Goal: Transaction & Acquisition: Purchase product/service

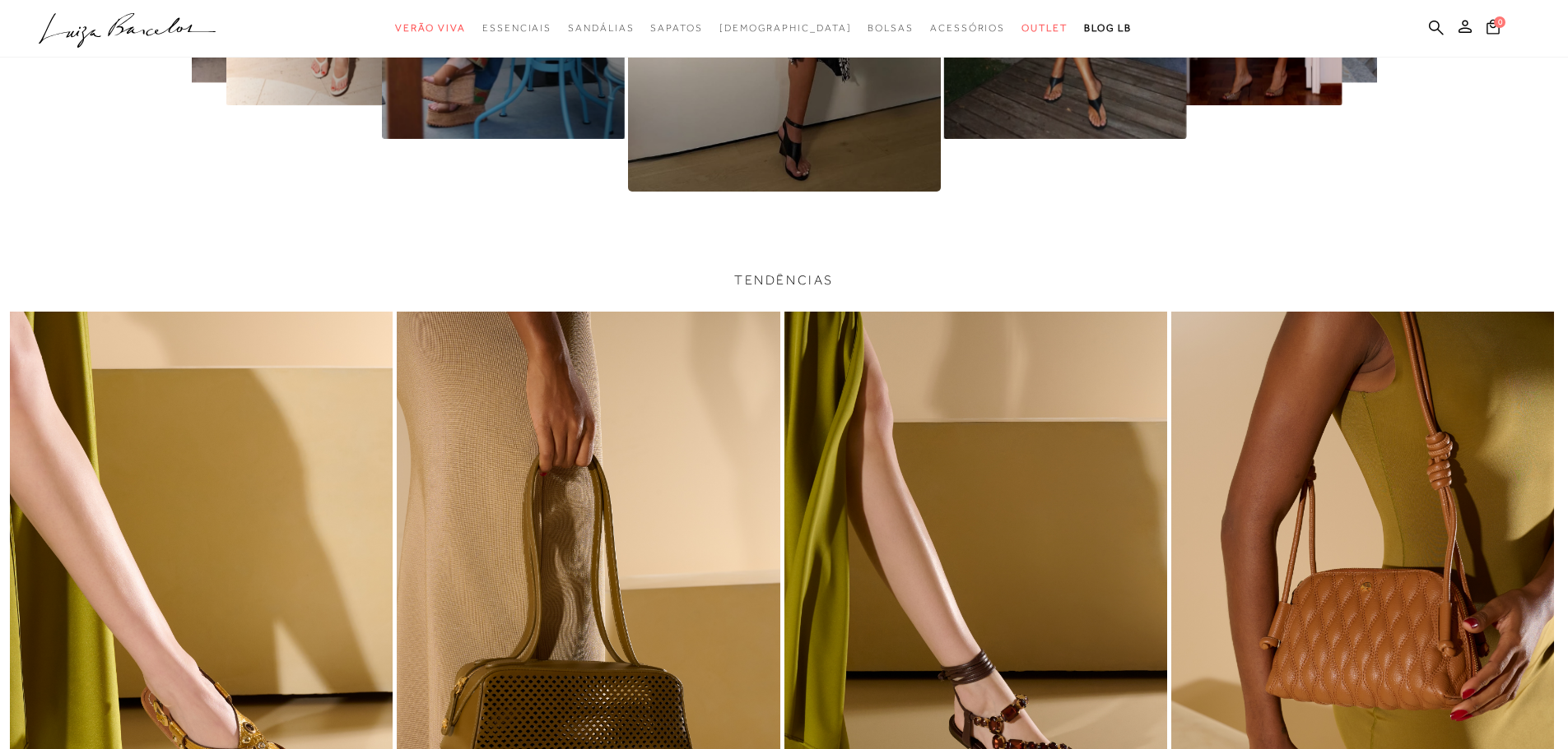
scroll to position [4689, 0]
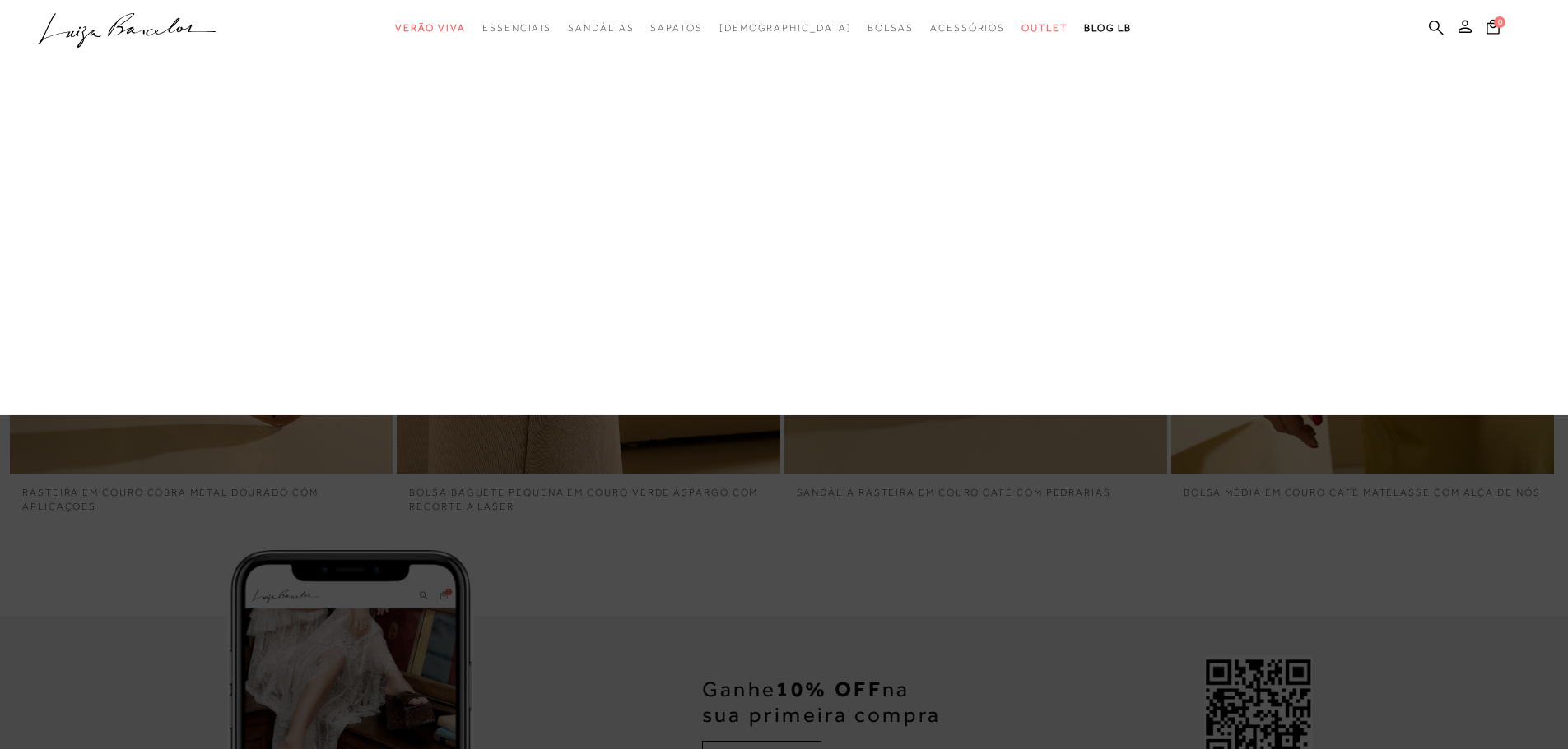
click at [0, 0] on link "Em alta" at bounding box center [0, 0] width 0 height 0
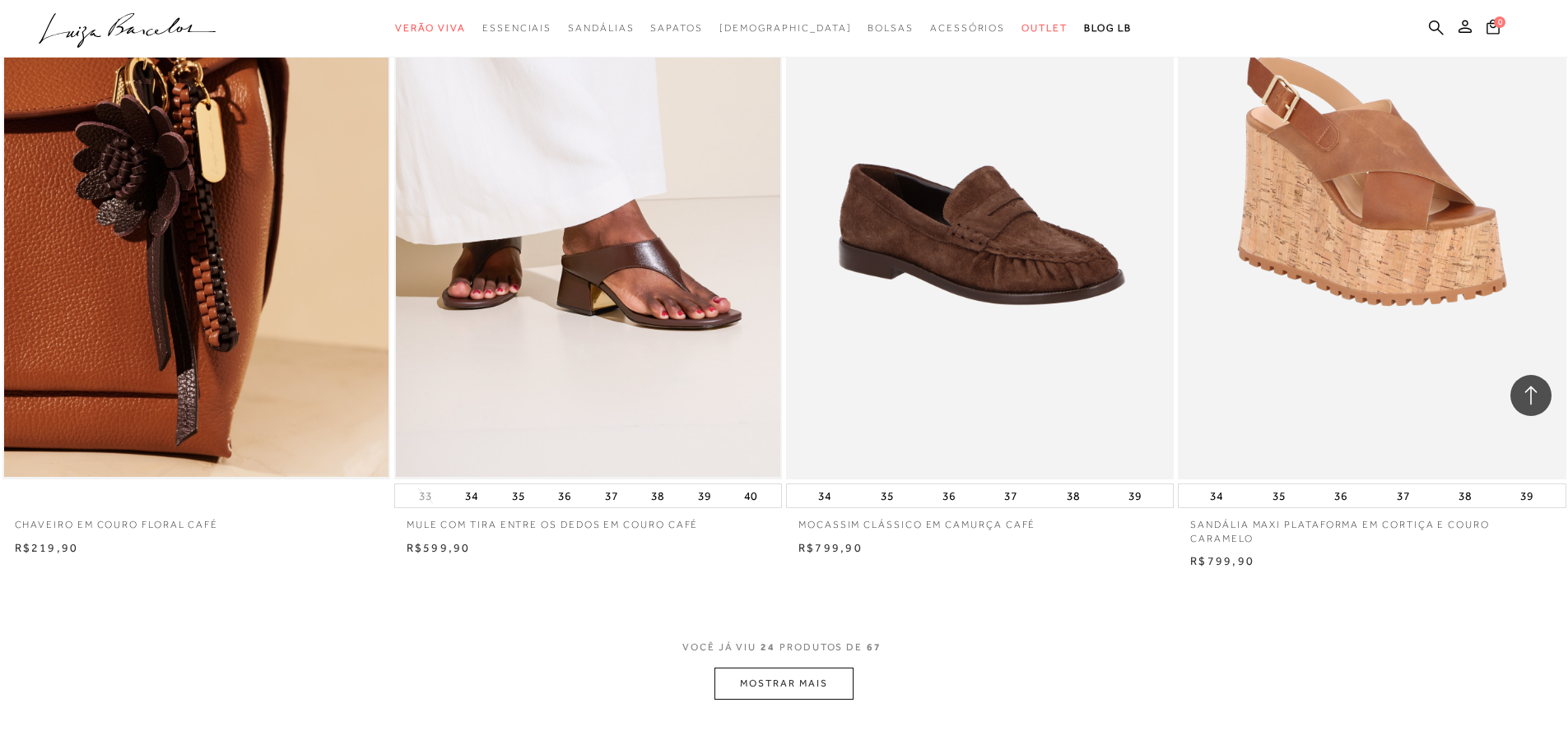
scroll to position [3866, 0]
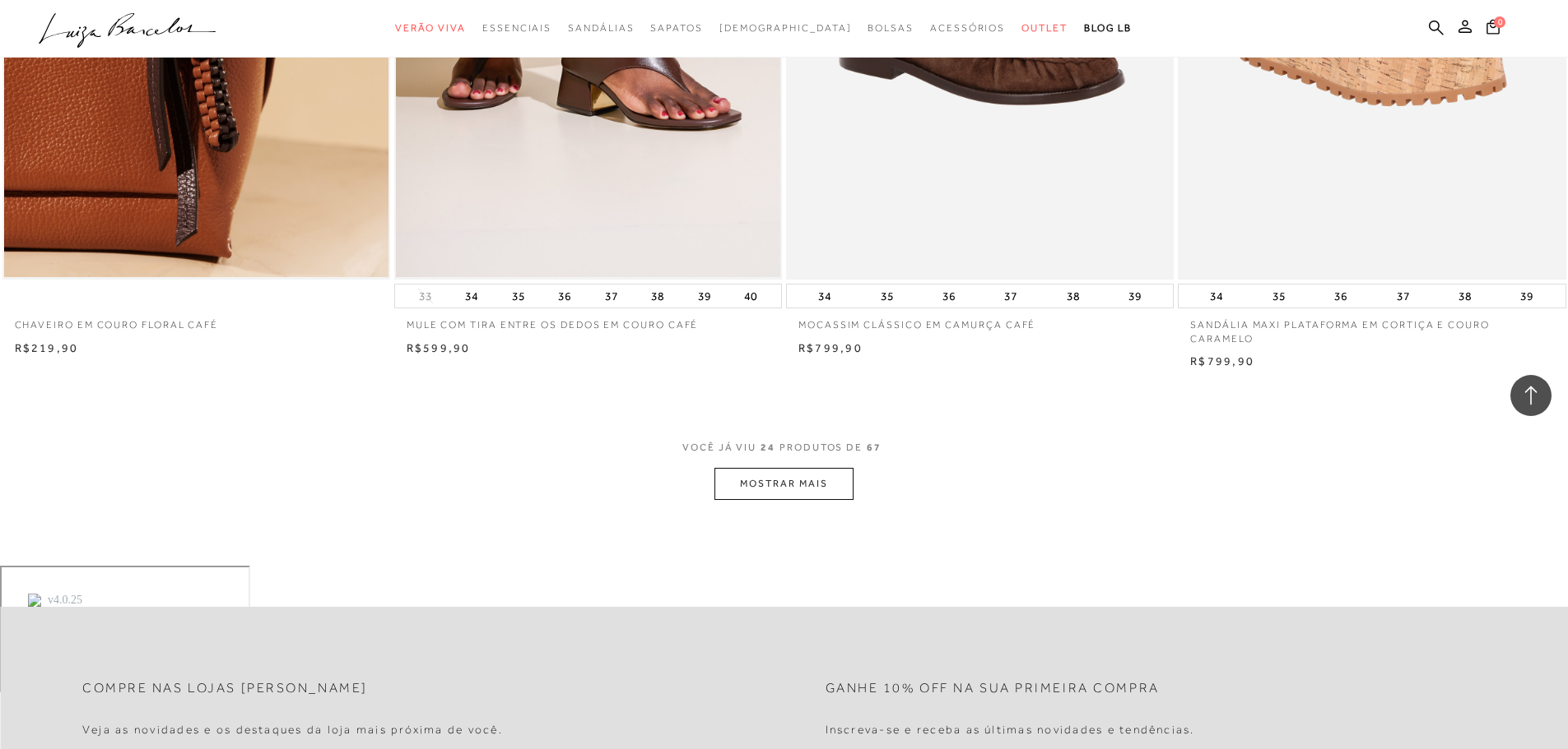
click at [805, 483] on button "MOSTRAR MAIS" at bounding box center [784, 484] width 139 height 32
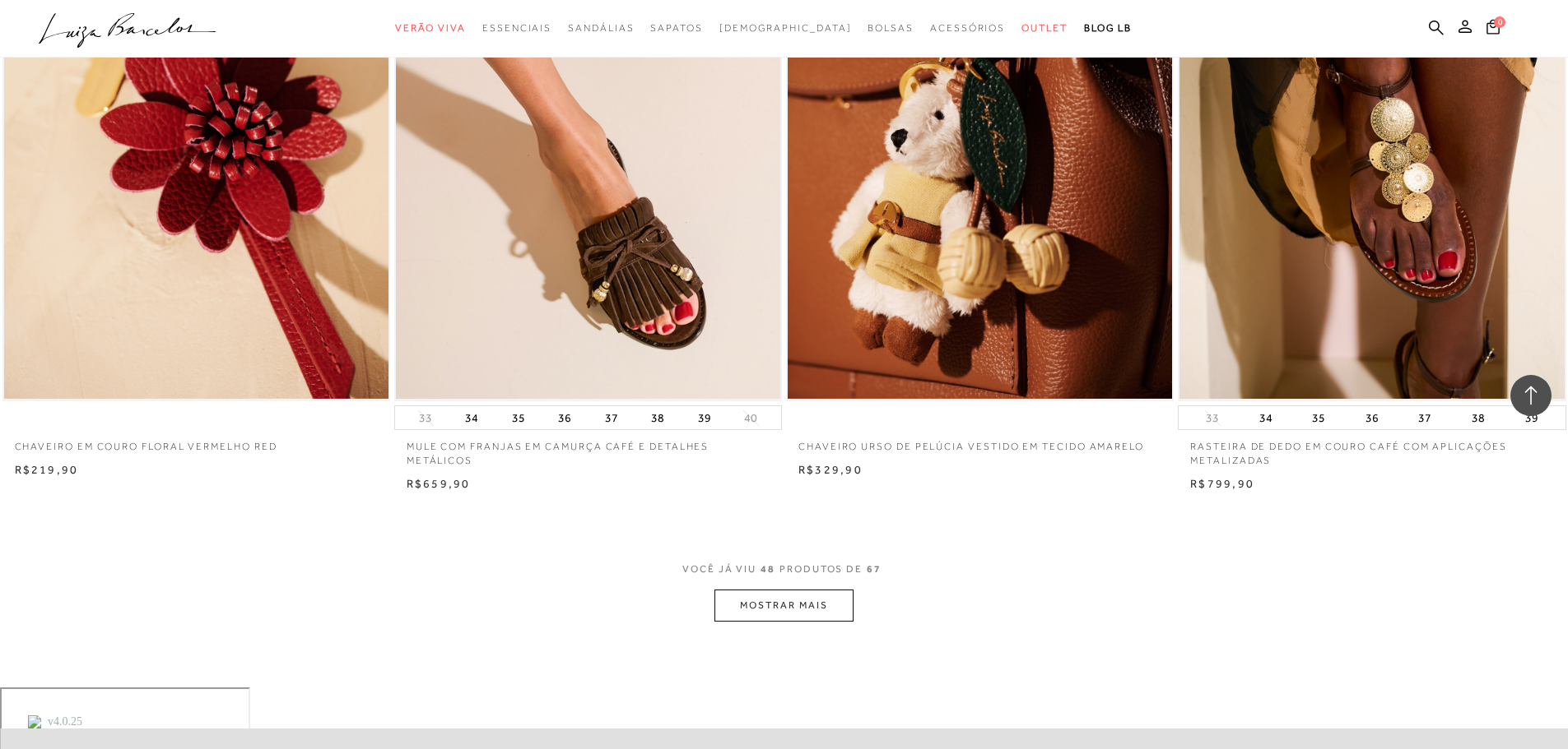
scroll to position [7979, 0]
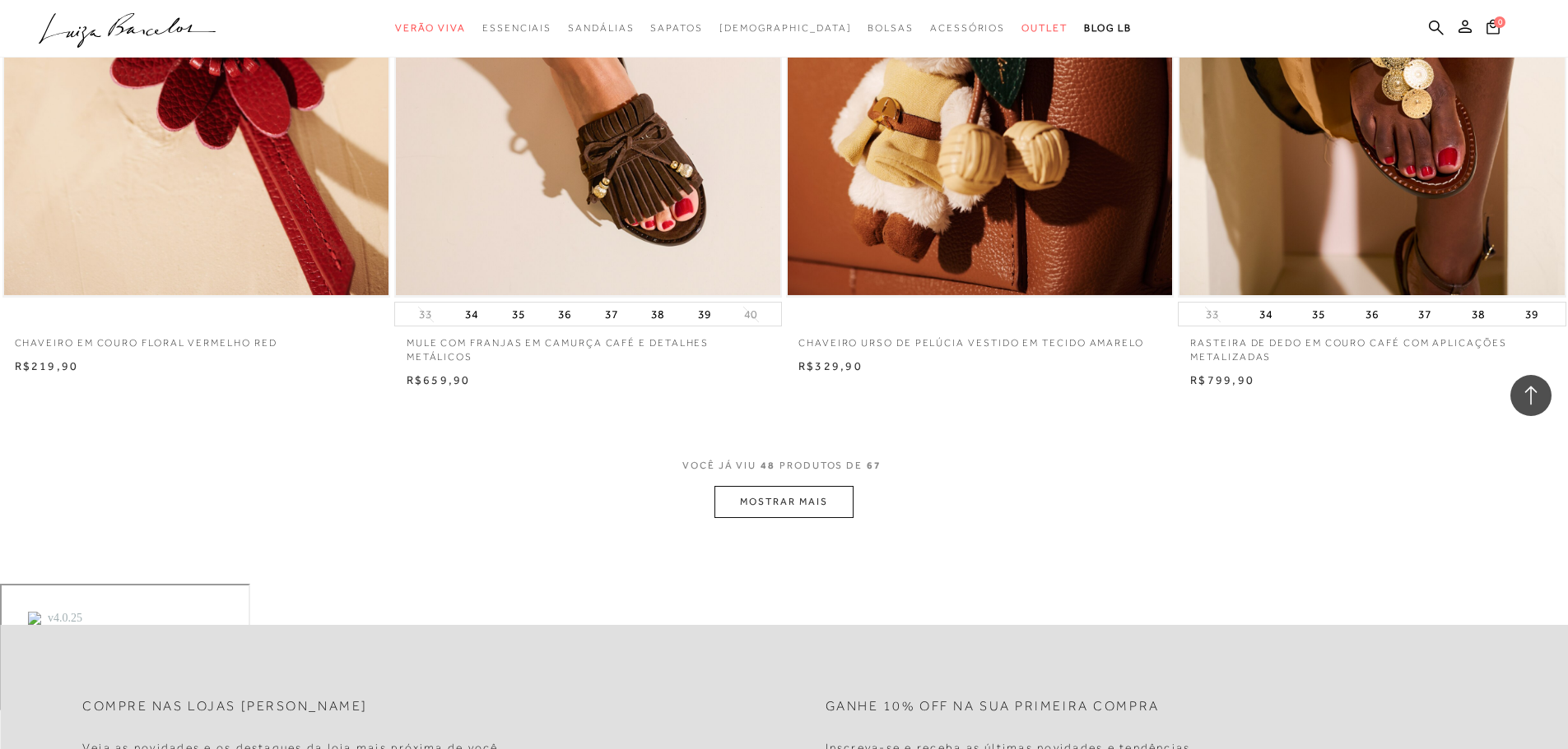
click at [761, 501] on button "MOSTRAR MAIS" at bounding box center [784, 501] width 139 height 32
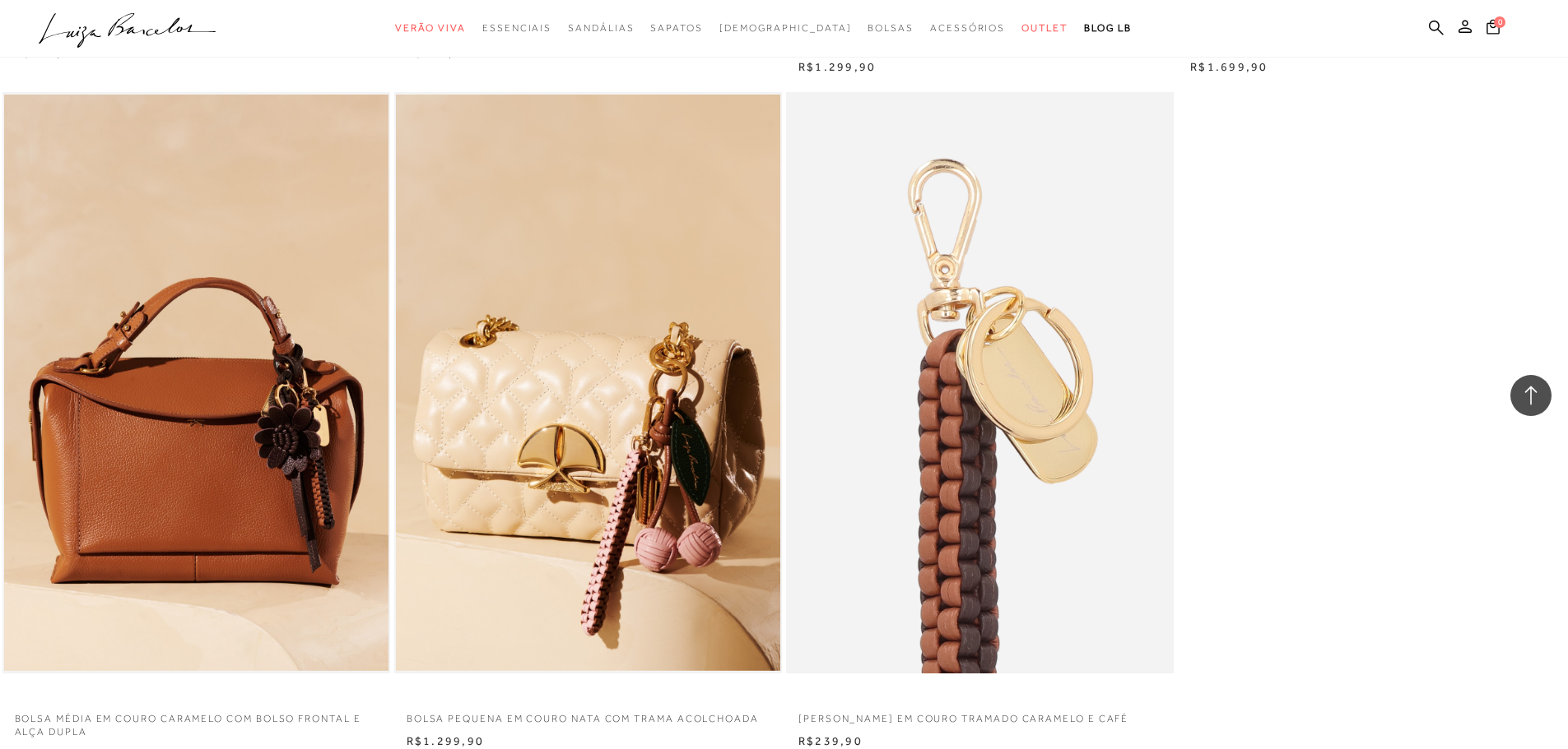
scroll to position [10859, 0]
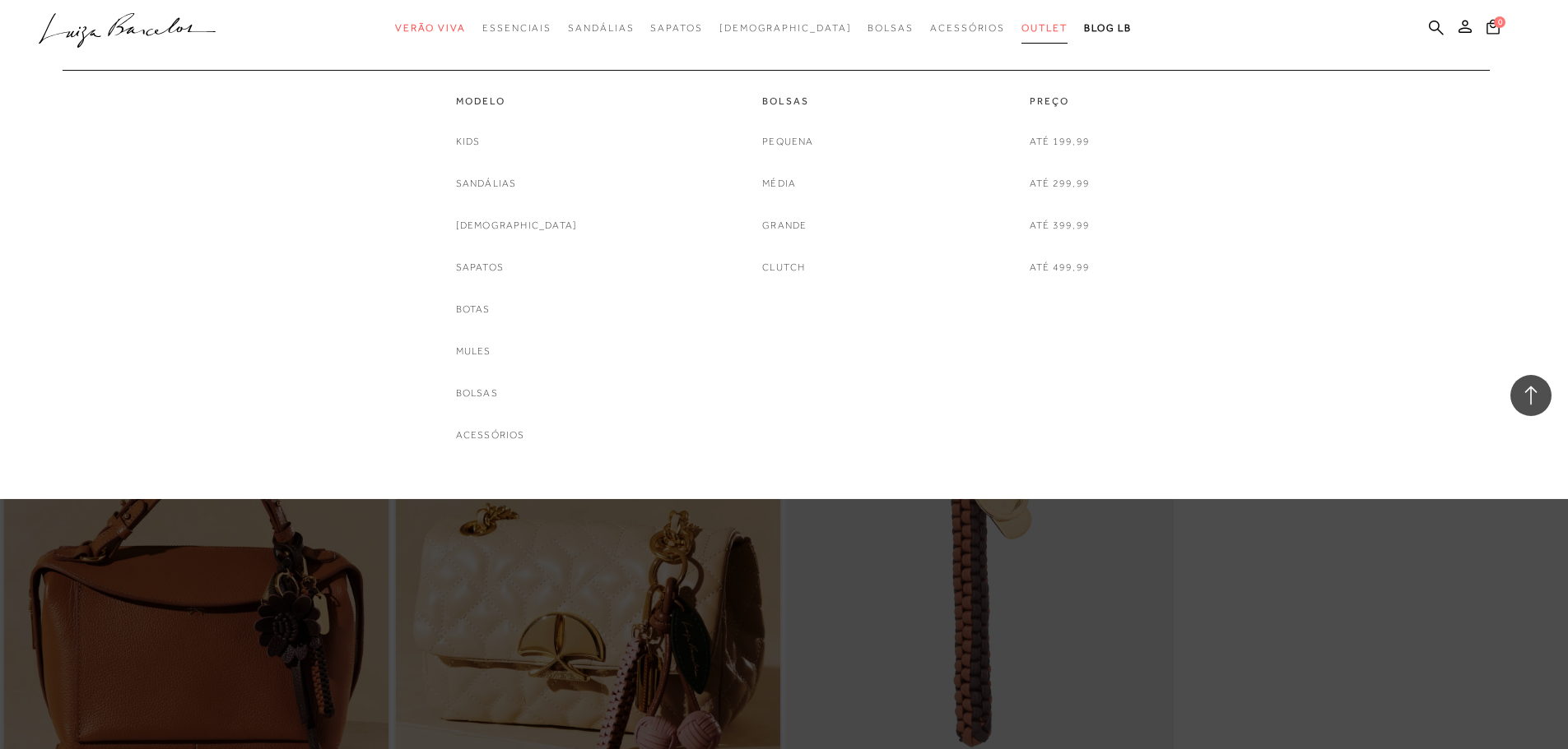
click at [1021, 29] on span "Outlet" at bounding box center [1044, 28] width 46 height 11
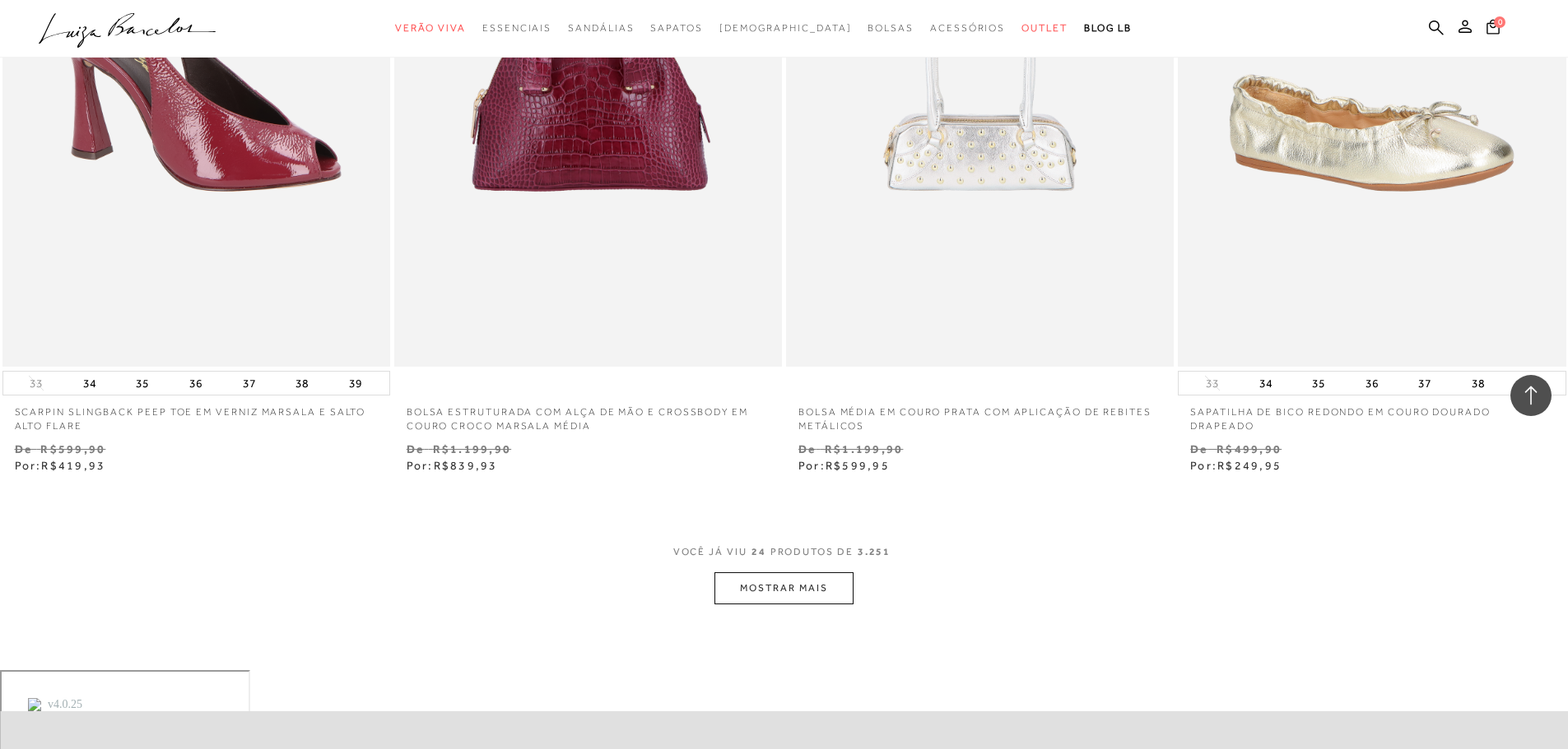
scroll to position [3866, 0]
click at [811, 586] on button "MOSTRAR MAIS" at bounding box center [784, 587] width 139 height 32
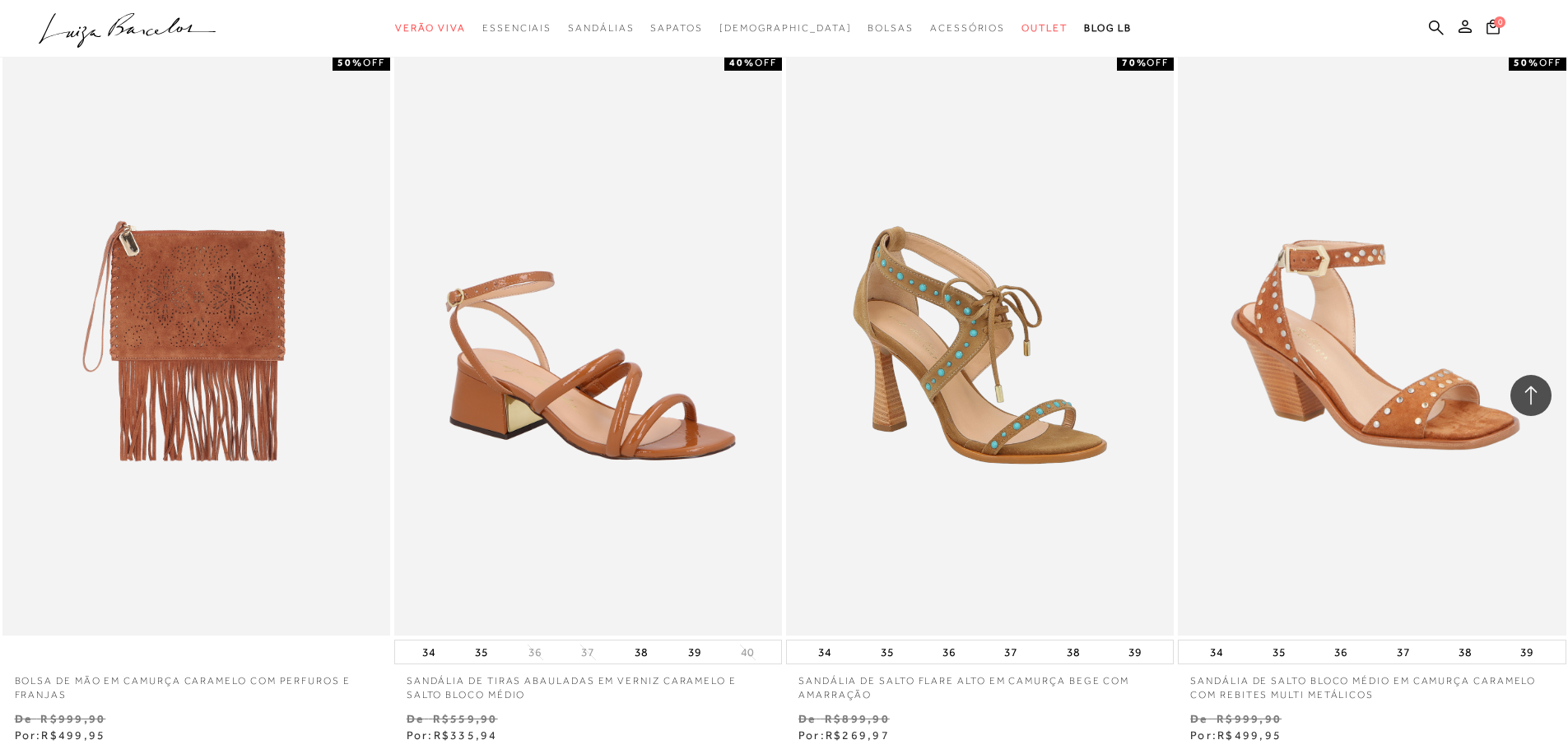
scroll to position [7815, 0]
